Goal: Task Accomplishment & Management: Manage account settings

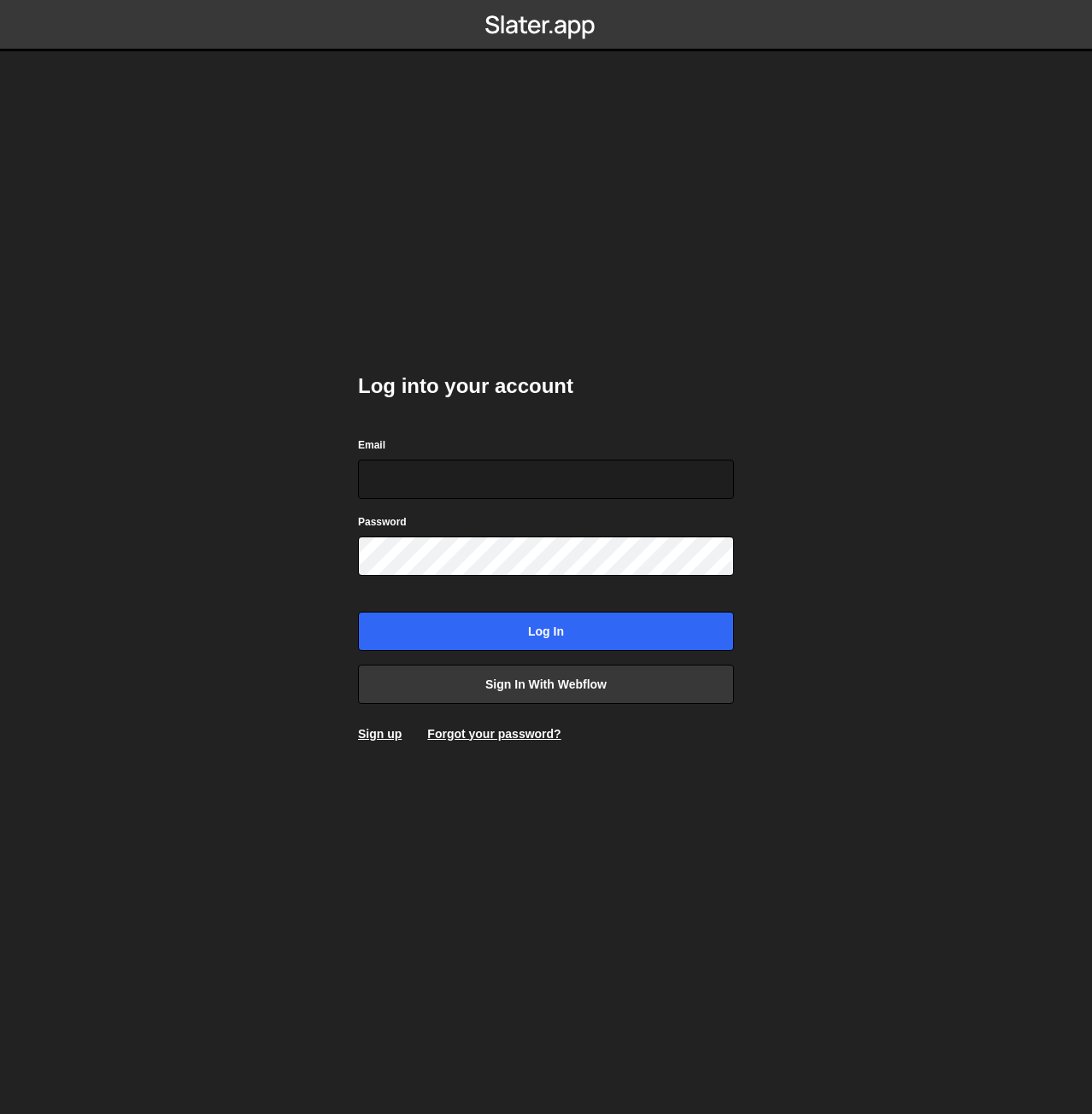
type input "[EMAIL_ADDRESS][DOMAIN_NAME]"
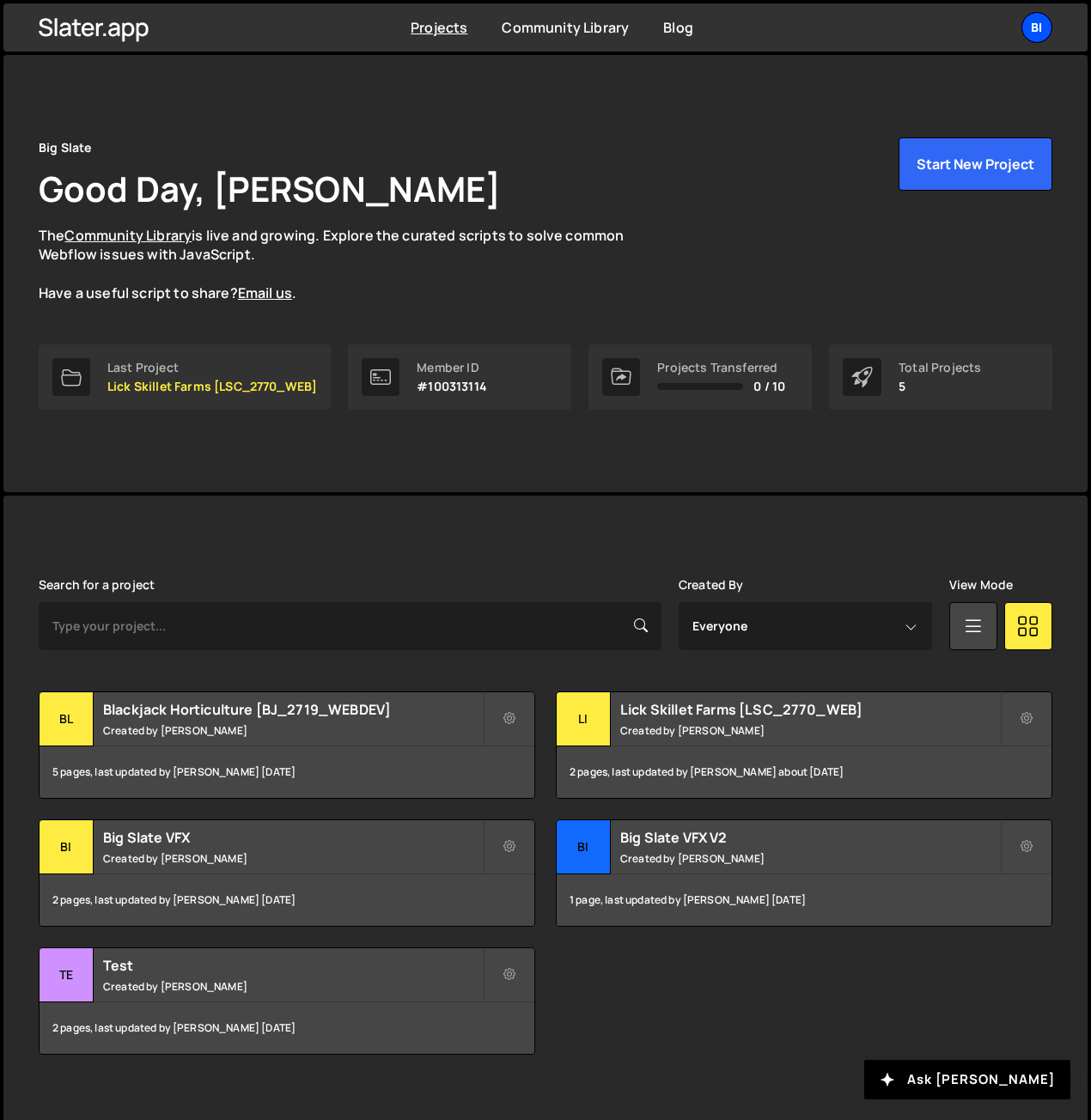
click at [1030, 23] on div "Bi" at bounding box center [1037, 28] width 31 height 31
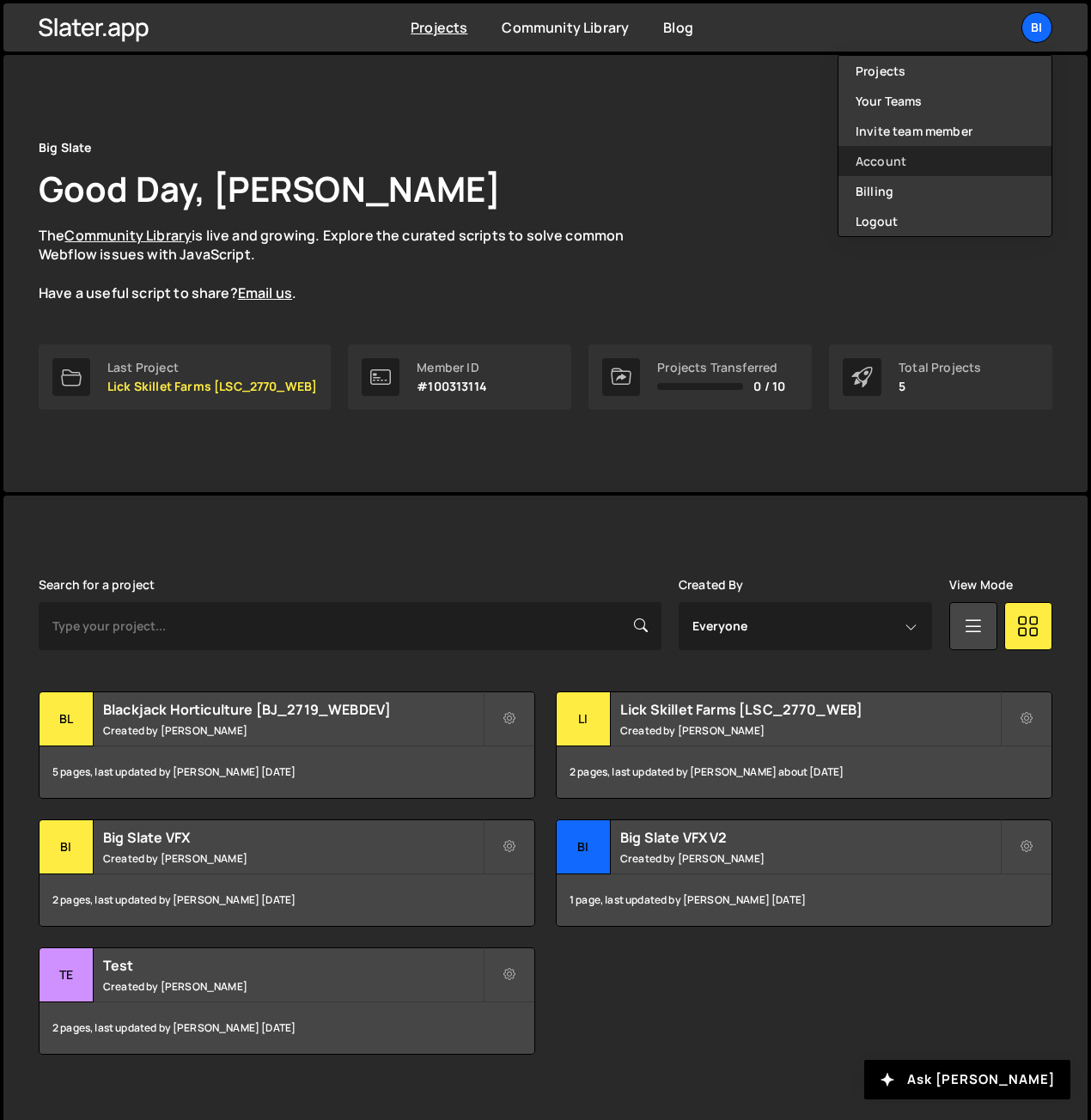
click at [902, 160] on link "Account" at bounding box center [944, 160] width 213 height 30
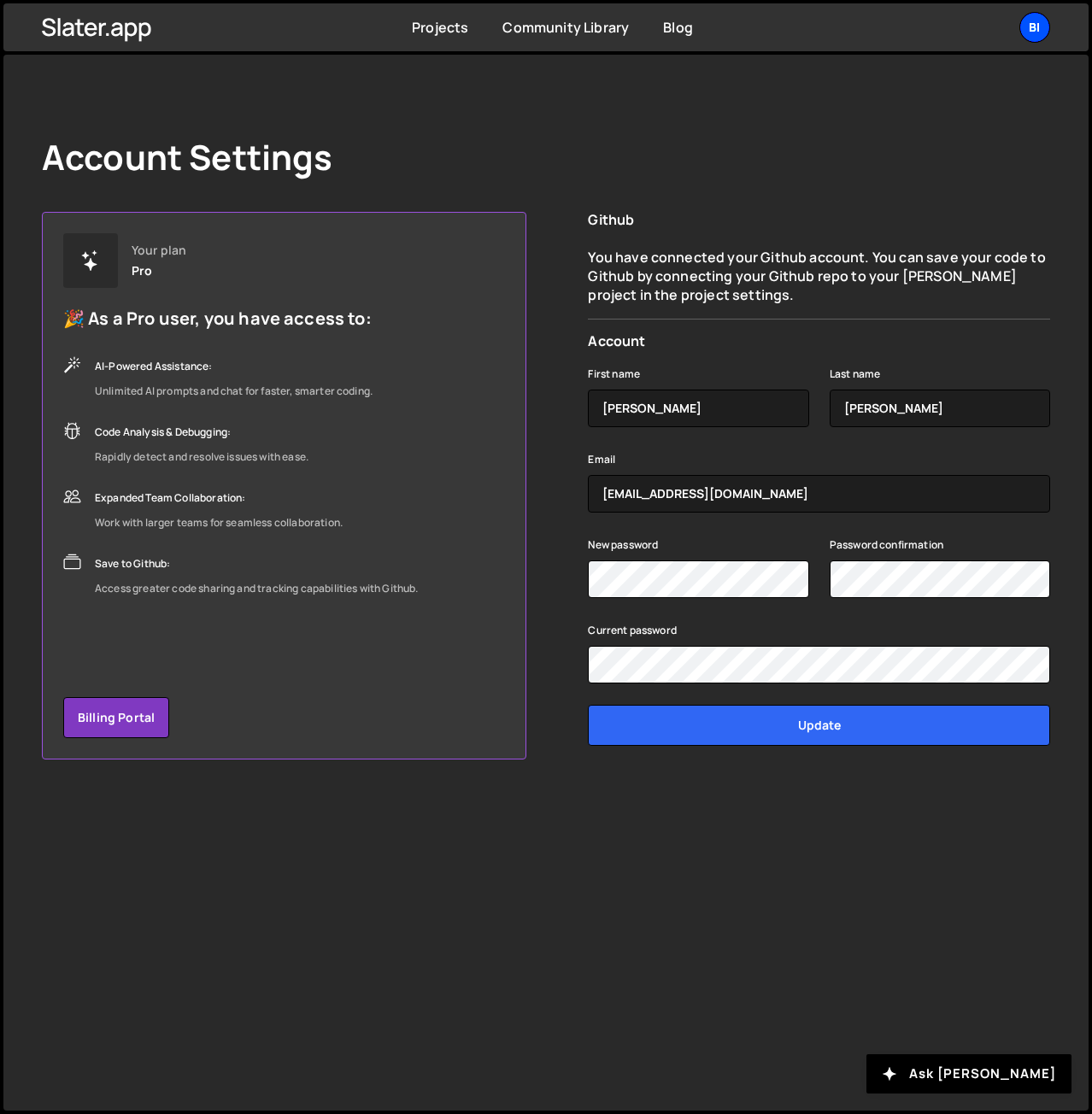
click at [1035, 23] on div "Bi" at bounding box center [1035, 27] width 31 height 31
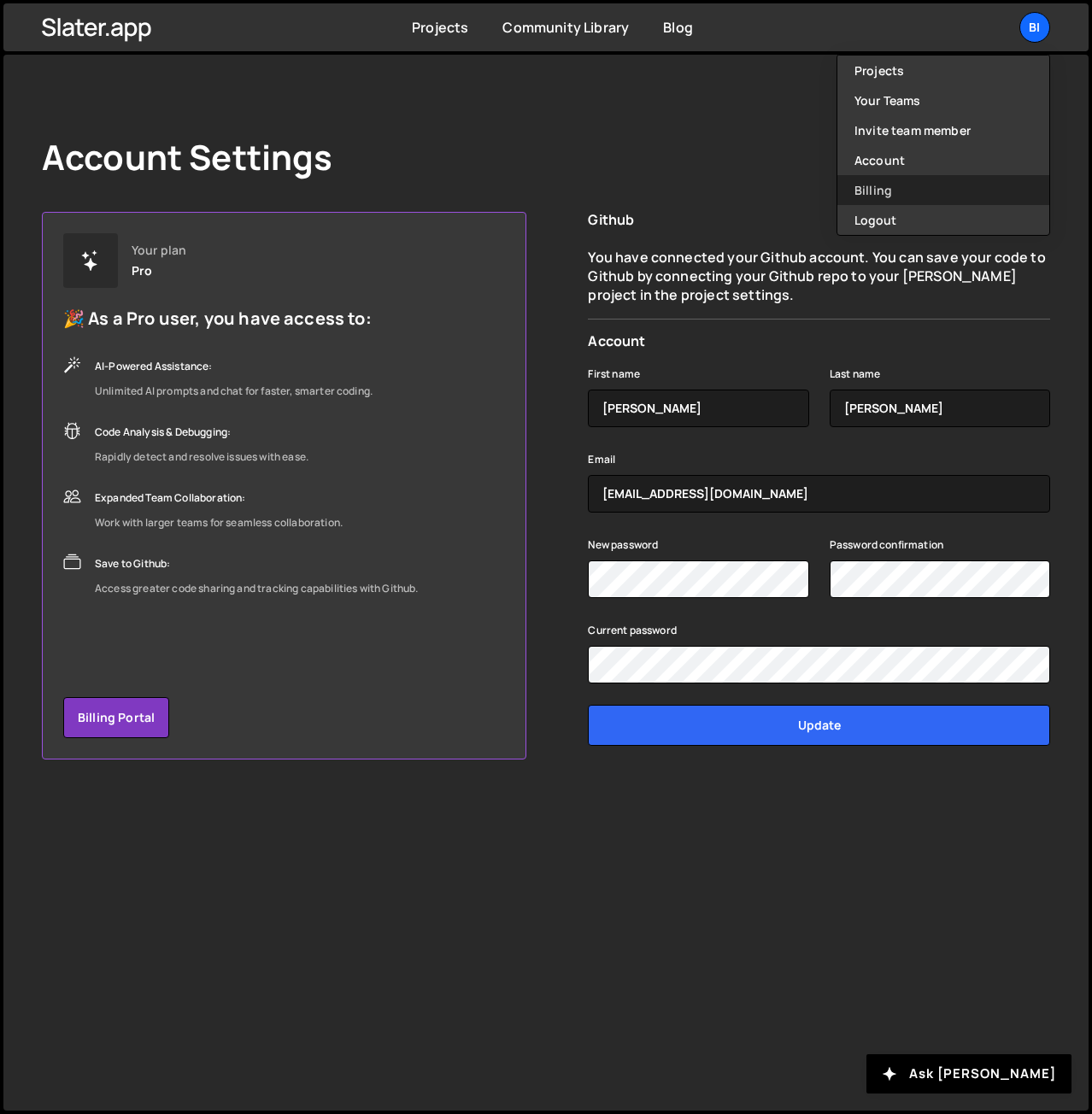
click at [894, 187] on link "Billing" at bounding box center [943, 189] width 212 height 30
